Goal: Information Seeking & Learning: Learn about a topic

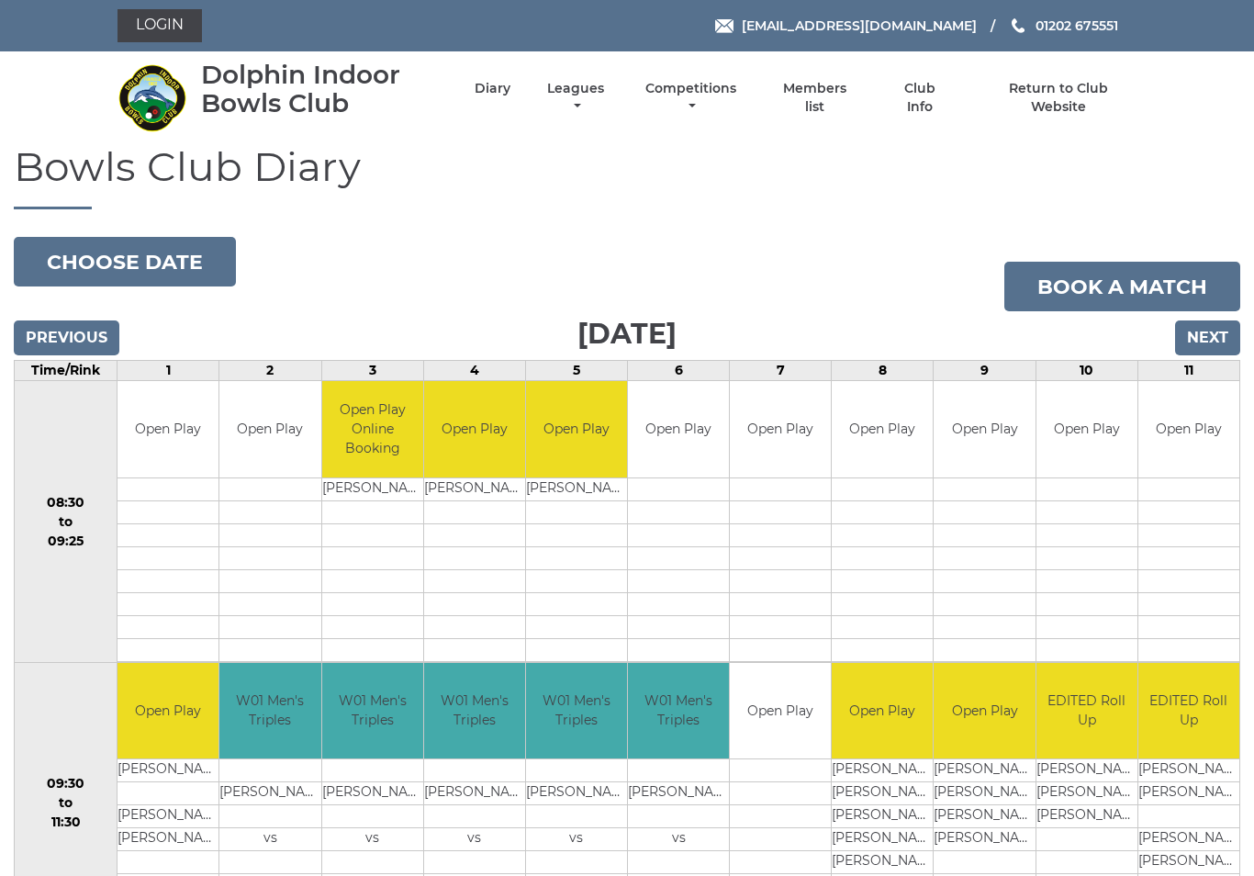
click at [609, 94] on link "Leagues" at bounding box center [576, 98] width 66 height 36
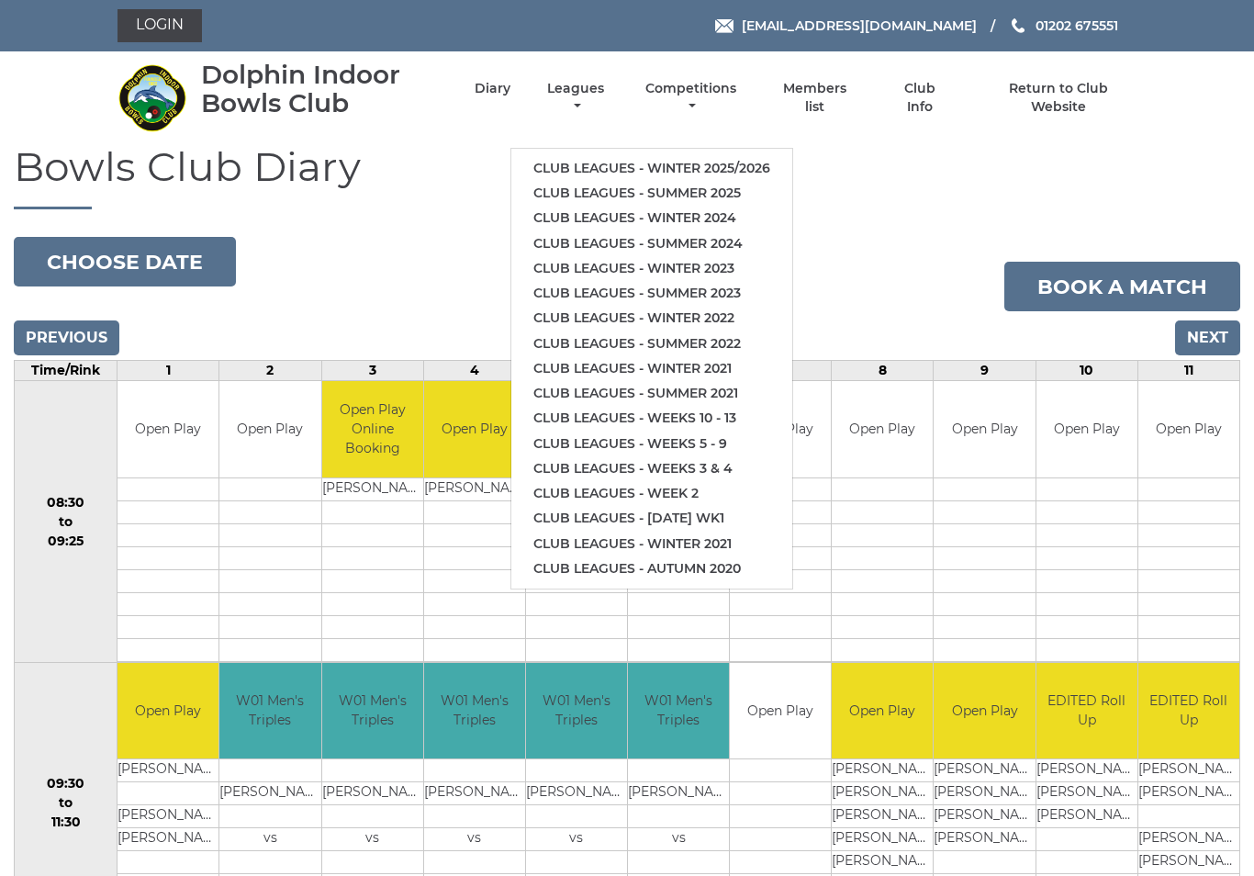
click at [740, 156] on link "Club leagues - Winter 2025/2026" at bounding box center [652, 168] width 281 height 25
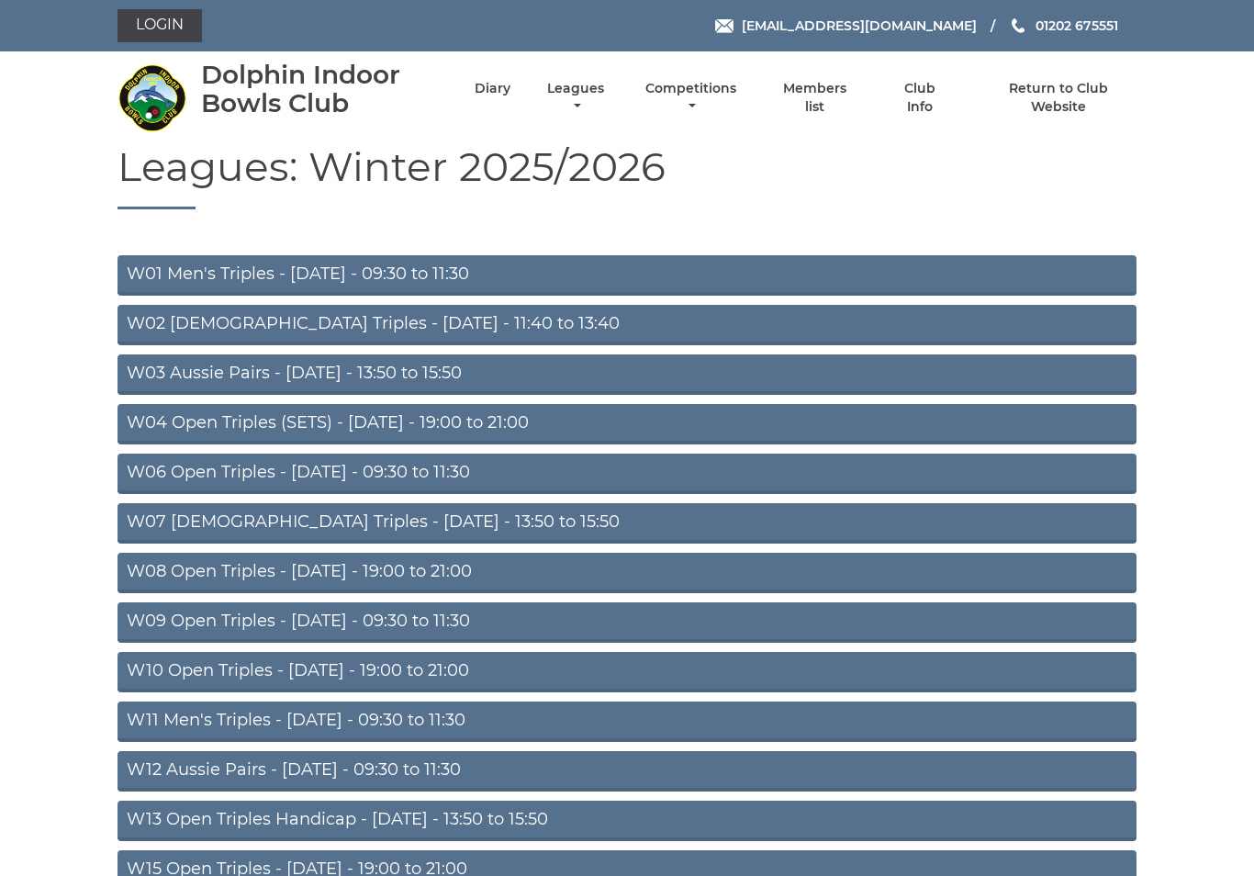
click at [358, 274] on link "W01 Men's Triples - Monday - 09:30 to 11:30" at bounding box center [627, 275] width 1019 height 40
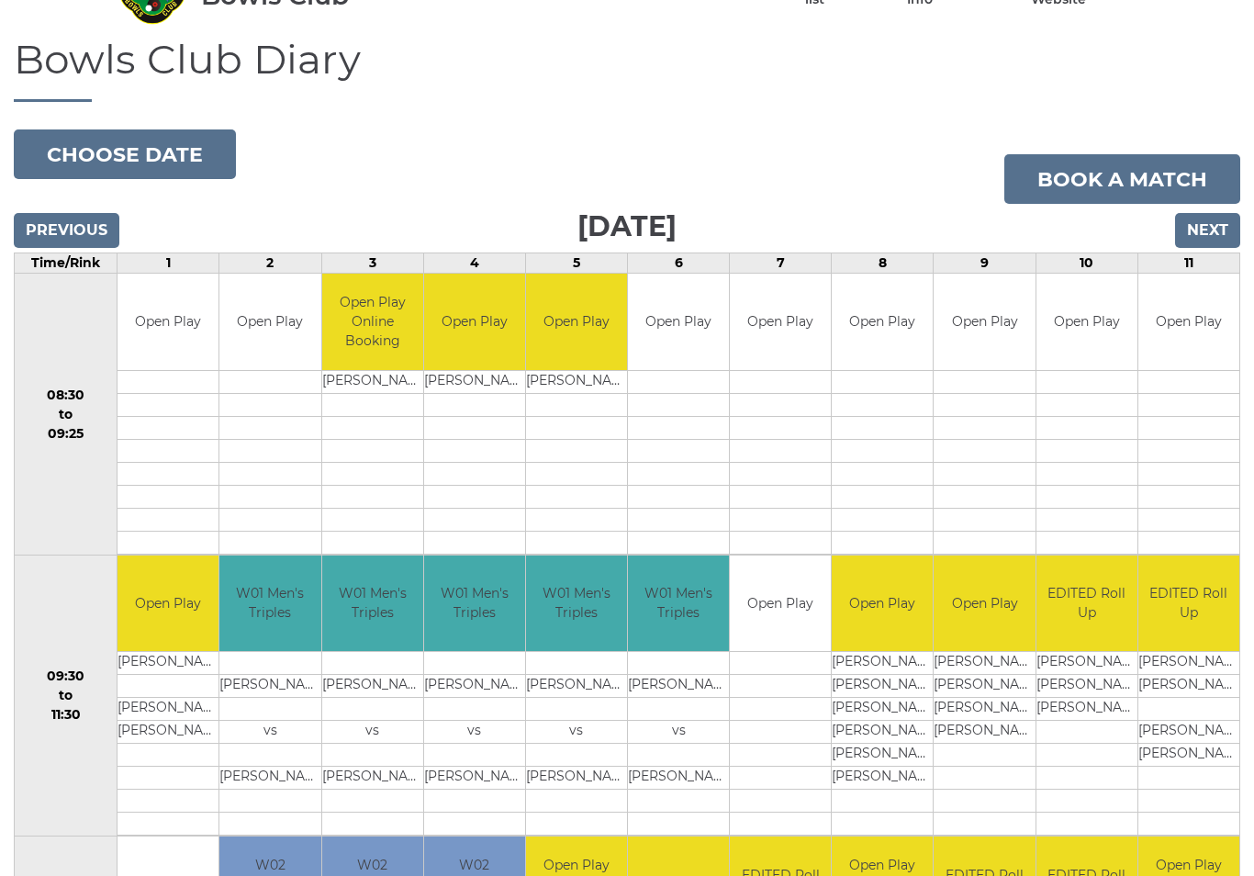
scroll to position [103, 0]
